Goal: Task Accomplishment & Management: Use online tool/utility

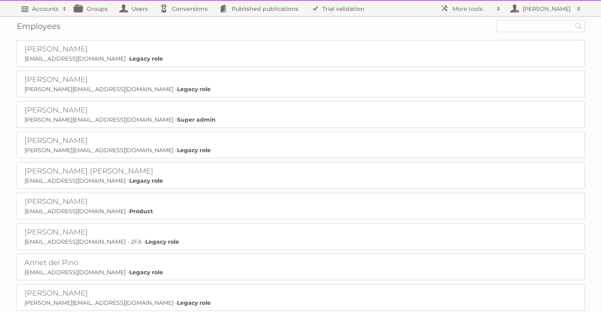
drag, startPoint x: 45, startPoint y: 8, endPoint x: 49, endPoint y: 10, distance: 4.9
click at [45, 8] on h2 "Accounts" at bounding box center [45, 9] width 27 height 8
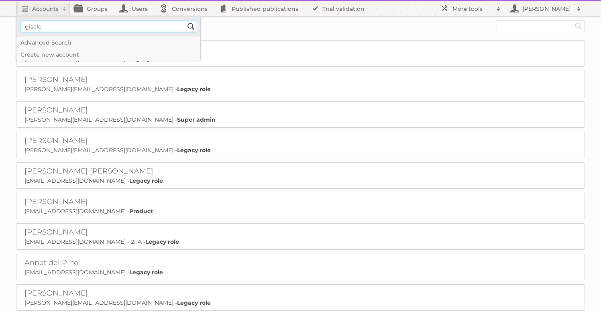
type input"] "gisele"
click at [185, 20] on input "Search" at bounding box center [191, 26] width 12 height 12
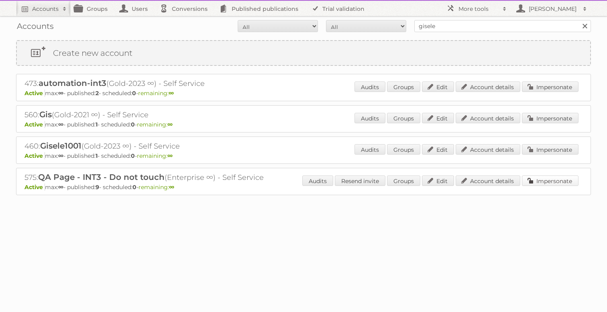
click at [561, 184] on link "Impersonate" at bounding box center [550, 181] width 57 height 10
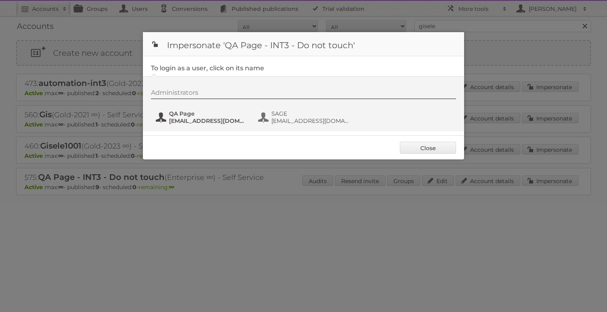
click at [186, 119] on span "[EMAIL_ADDRESS][DOMAIN_NAME]" at bounding box center [208, 120] width 78 height 7
